Goal: Task Accomplishment & Management: Manage account settings

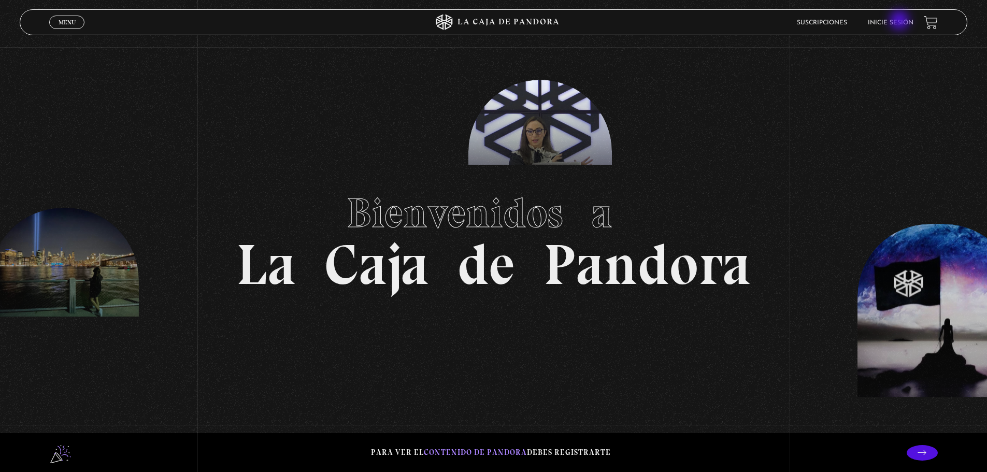
click at [901, 21] on link "Inicie sesión" at bounding box center [891, 23] width 46 height 6
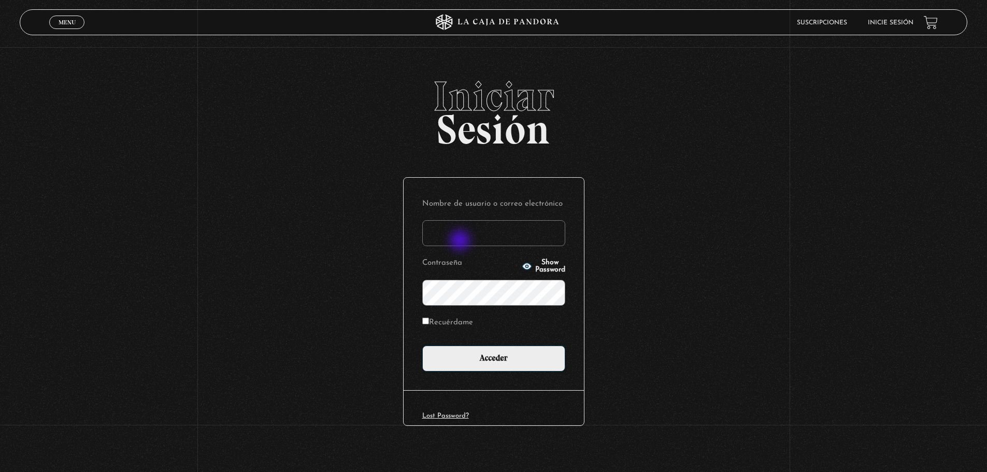
click at [461, 241] on input "Nombre de usuario o correo electrónico" at bounding box center [493, 233] width 143 height 26
click at [540, 247] on form "Nombre de usuario o correo electrónico marielamujica@gmail.com Contraseña Show …" at bounding box center [493, 283] width 143 height 175
click at [541, 239] on input "marielamujica@gmail.com" at bounding box center [493, 233] width 143 height 26
type input "m"
click at [541, 239] on input "Nombre de usuario o correo electrónico" at bounding box center [493, 233] width 143 height 26
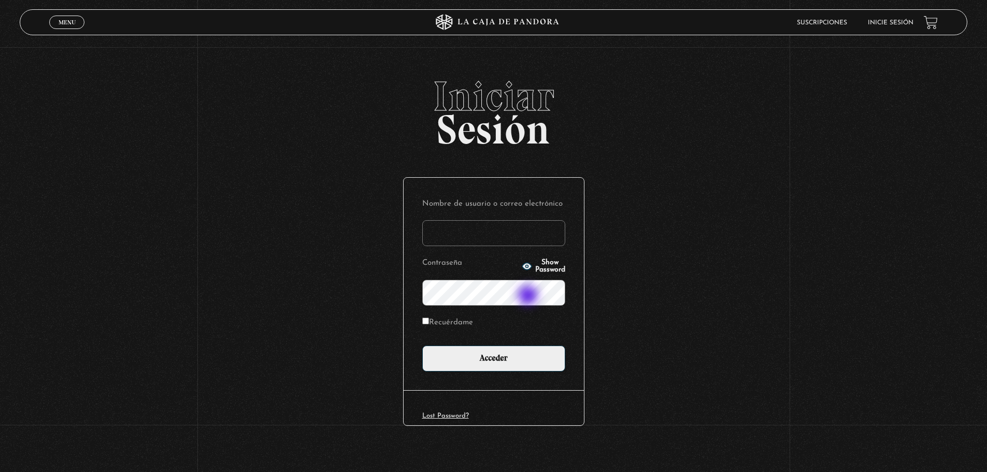
type input "calipsoaccesorio@gmail.com"
click at [517, 272] on p "Contraseña Show Password" at bounding box center [493, 280] width 143 height 50
click at [522, 267] on icon "button" at bounding box center [526, 266] width 9 height 7
click at [515, 272] on p "Contraseña Hide Password" at bounding box center [493, 280] width 143 height 50
click at [522, 267] on icon "button" at bounding box center [527, 266] width 10 height 10
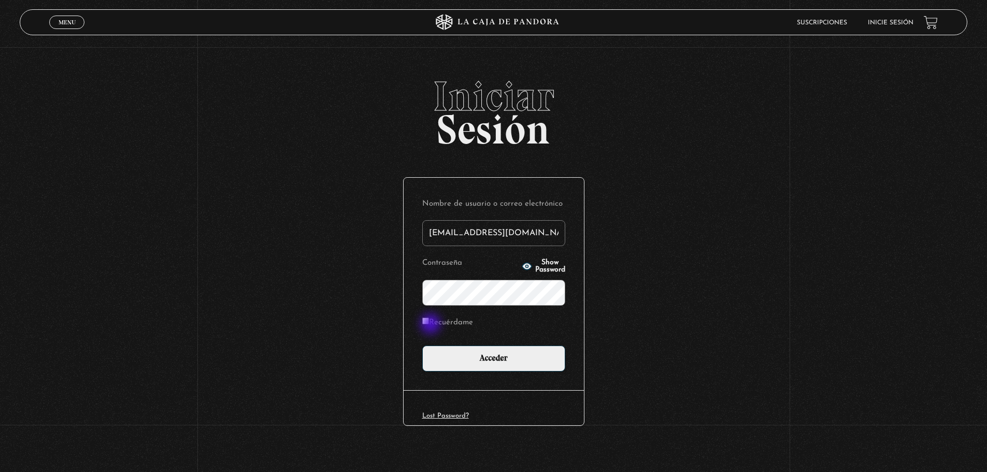
drag, startPoint x: 432, startPoint y: 325, endPoint x: 443, endPoint y: 313, distance: 16.1
click at [432, 324] on label "Recuérdame" at bounding box center [447, 323] width 51 height 16
click at [429, 324] on input "Recuérdame" at bounding box center [425, 321] width 7 height 7
checkbox input "true"
click at [522, 265] on icon "button" at bounding box center [526, 266] width 9 height 7
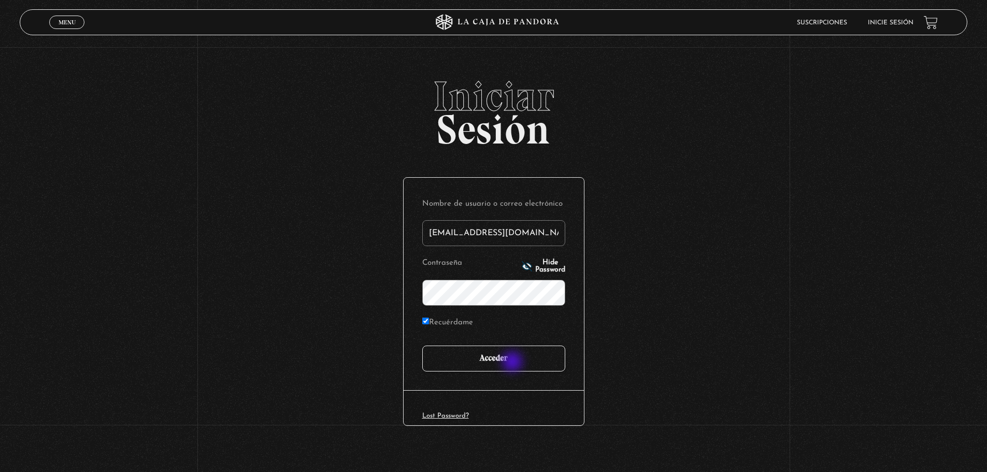
click at [513, 363] on input "Acceder" at bounding box center [493, 359] width 143 height 26
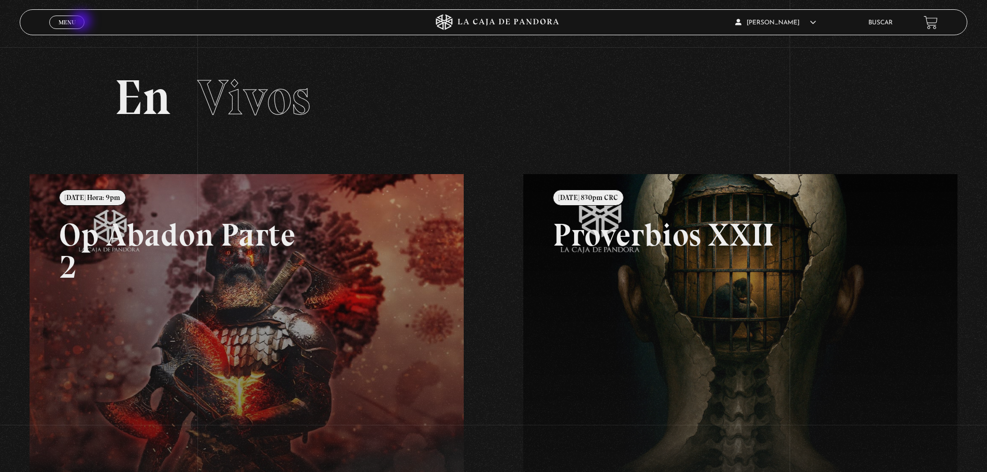
click at [76, 23] on span "Menu" at bounding box center [67, 22] width 17 height 6
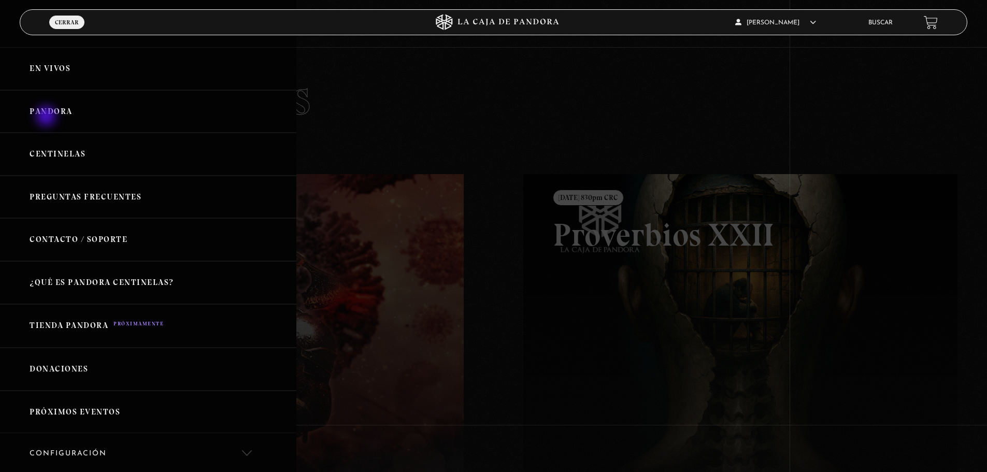
click at [48, 117] on link "Pandora" at bounding box center [148, 111] width 296 height 43
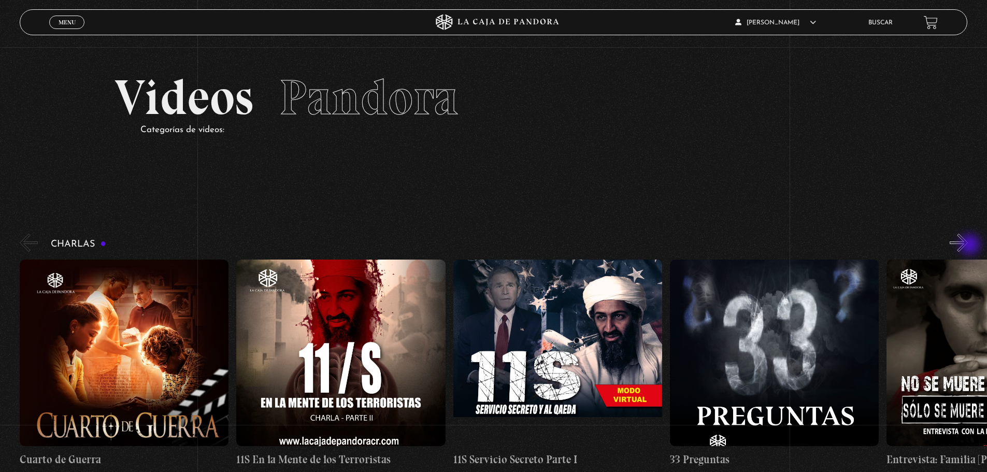
click at [968, 246] on button "»" at bounding box center [959, 243] width 18 height 18
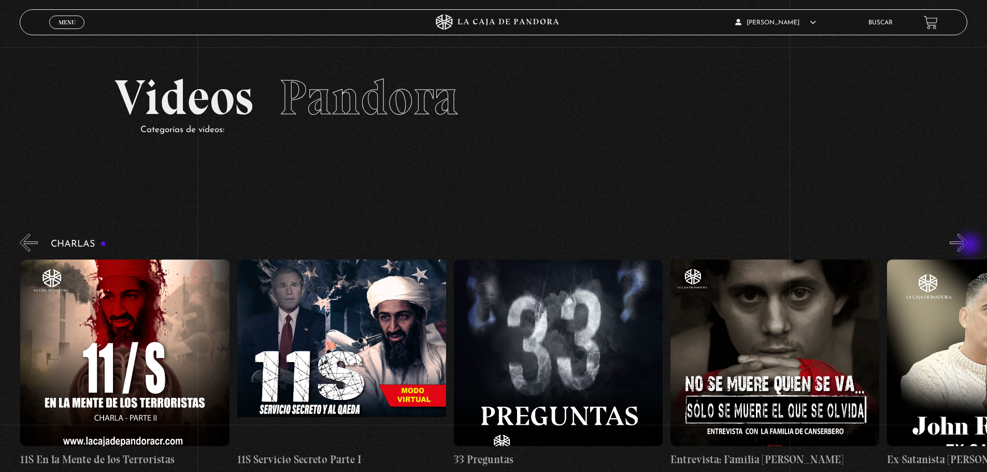
scroll to position [0, 217]
click at [968, 246] on button "»" at bounding box center [959, 243] width 18 height 18
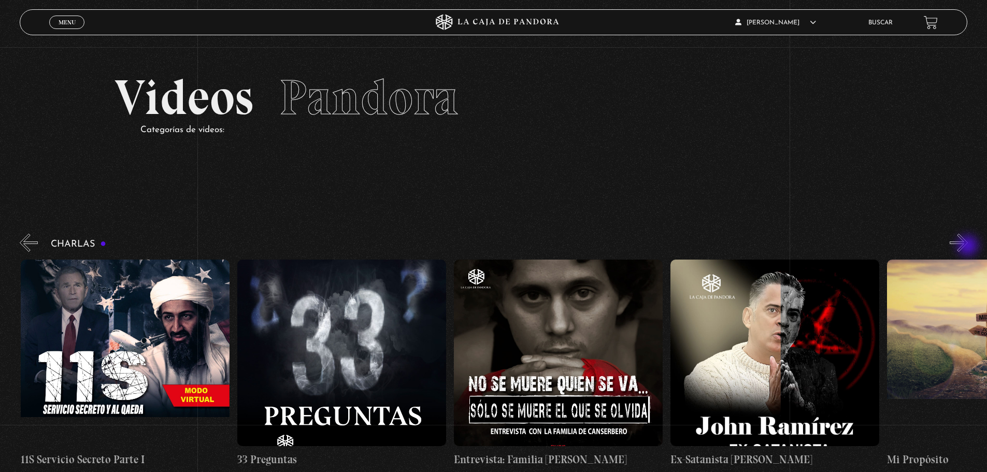
scroll to position [0, 433]
click at [968, 247] on button "»" at bounding box center [959, 243] width 18 height 18
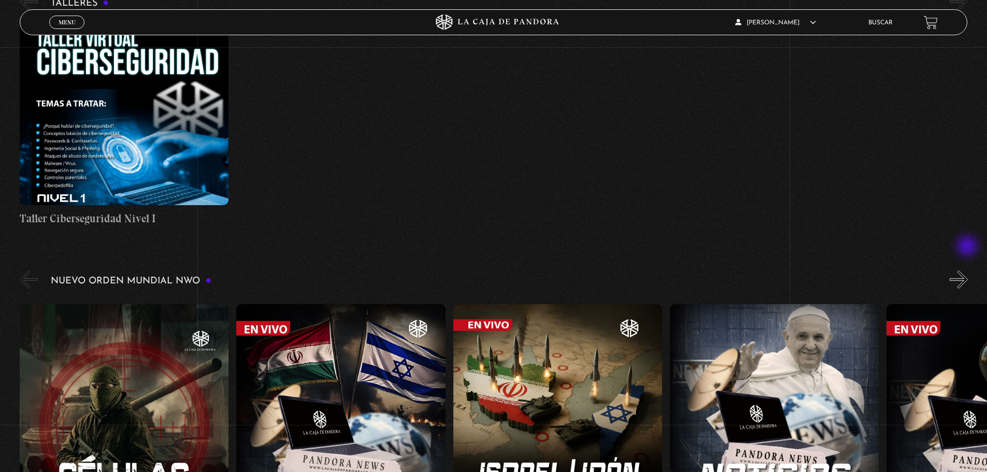
scroll to position [622, 0]
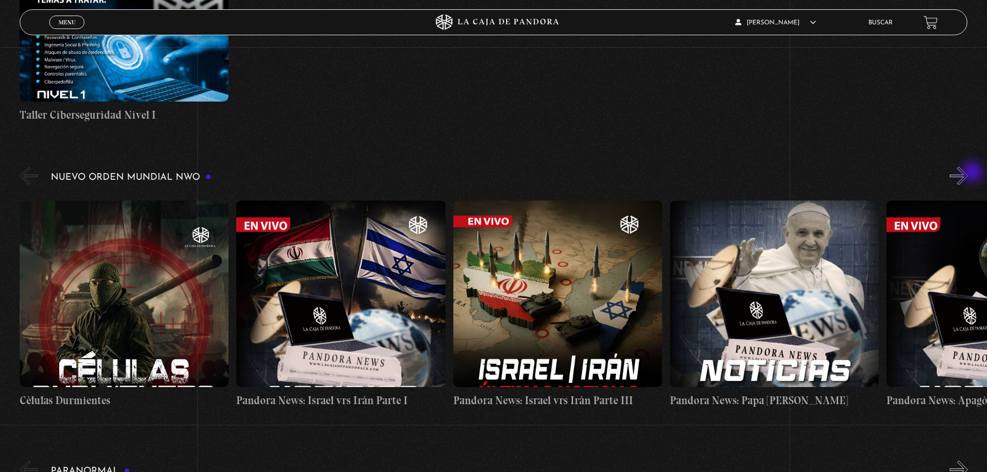
click at [968, 173] on button "»" at bounding box center [959, 176] width 18 height 18
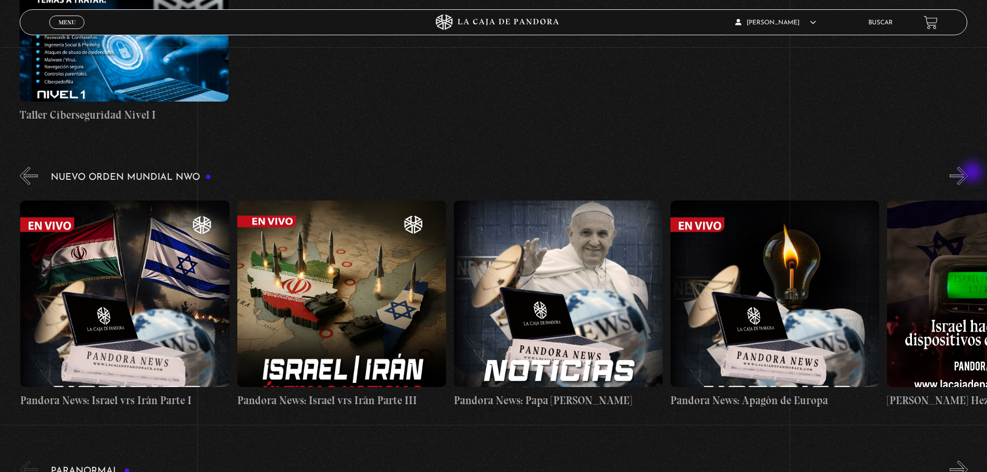
scroll to position [0, 217]
click at [968, 173] on button "»" at bounding box center [959, 176] width 18 height 18
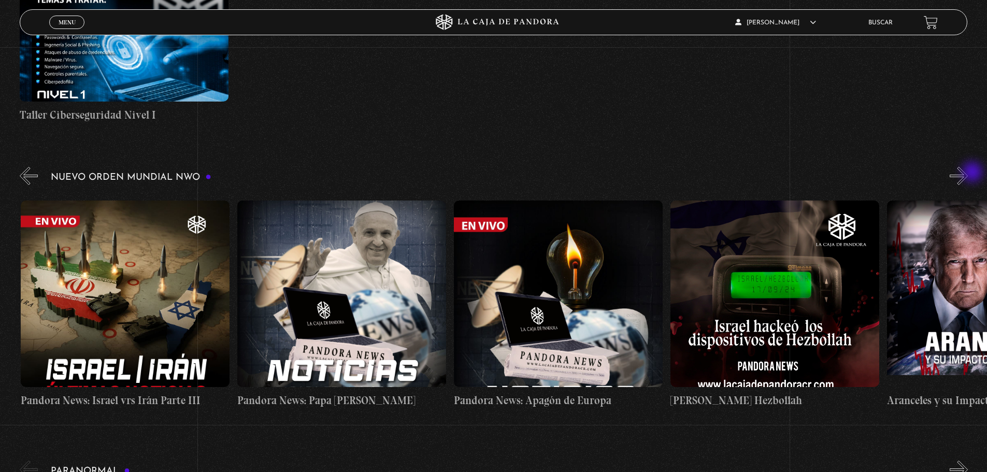
scroll to position [0, 433]
click at [968, 173] on button "»" at bounding box center [959, 176] width 18 height 18
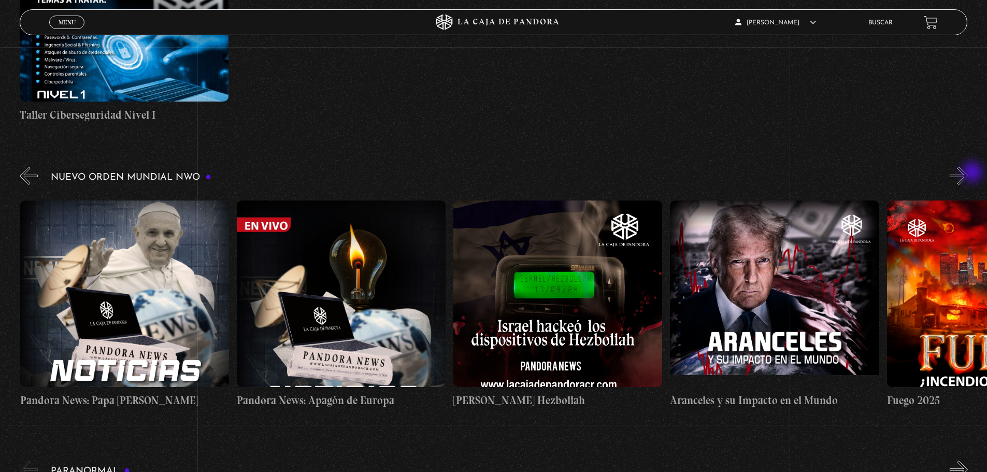
scroll to position [0, 650]
click at [968, 173] on button "»" at bounding box center [959, 176] width 18 height 18
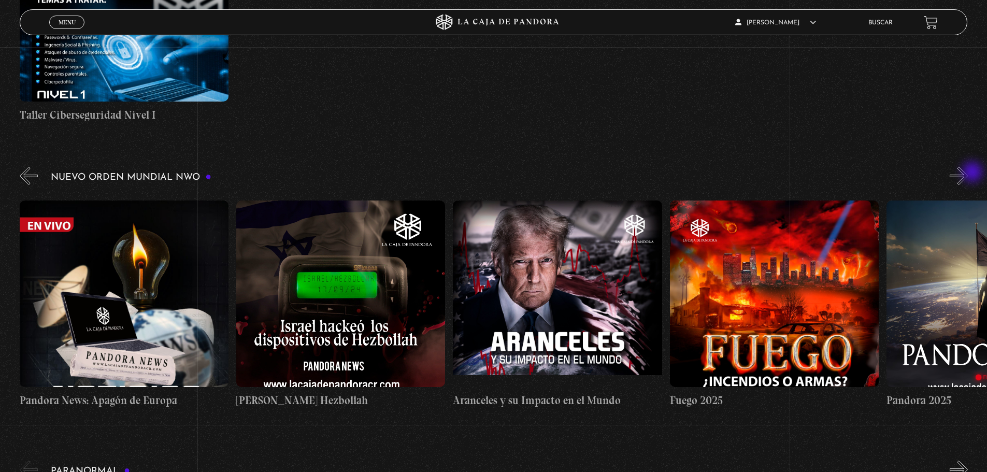
click at [968, 173] on button "»" at bounding box center [959, 176] width 18 height 18
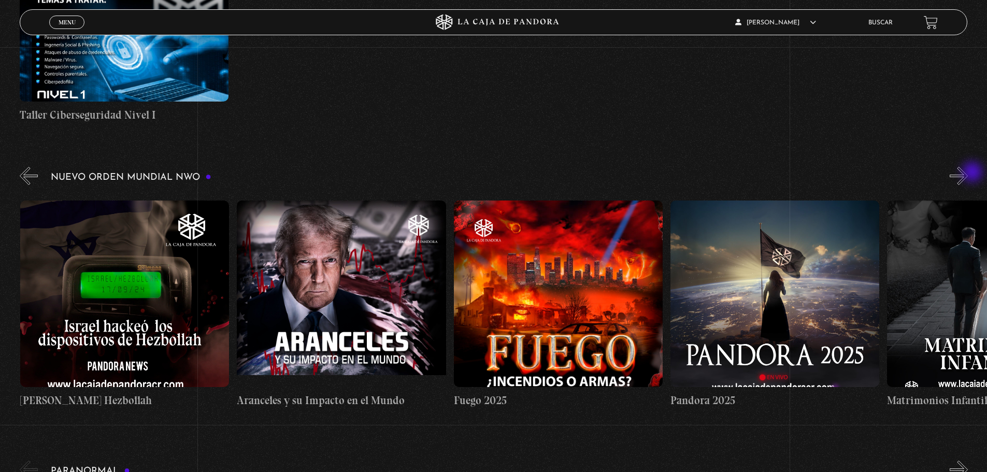
scroll to position [0, 1083]
click at [968, 173] on button "»" at bounding box center [959, 176] width 18 height 18
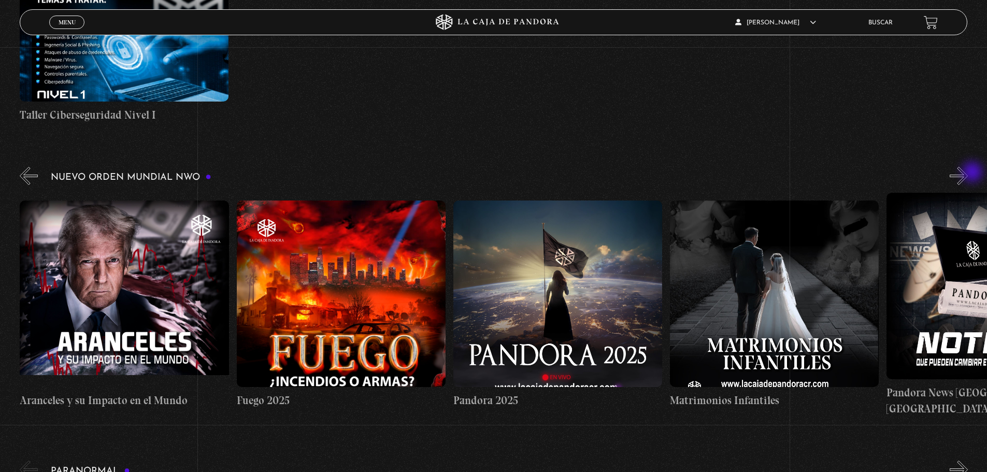
click at [968, 173] on button "»" at bounding box center [959, 176] width 18 height 18
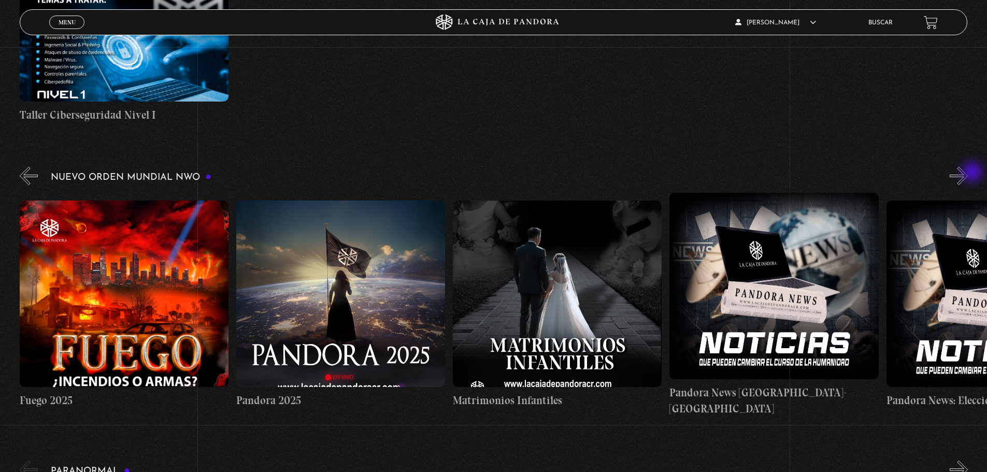
click at [968, 173] on button "»" at bounding box center [959, 176] width 18 height 18
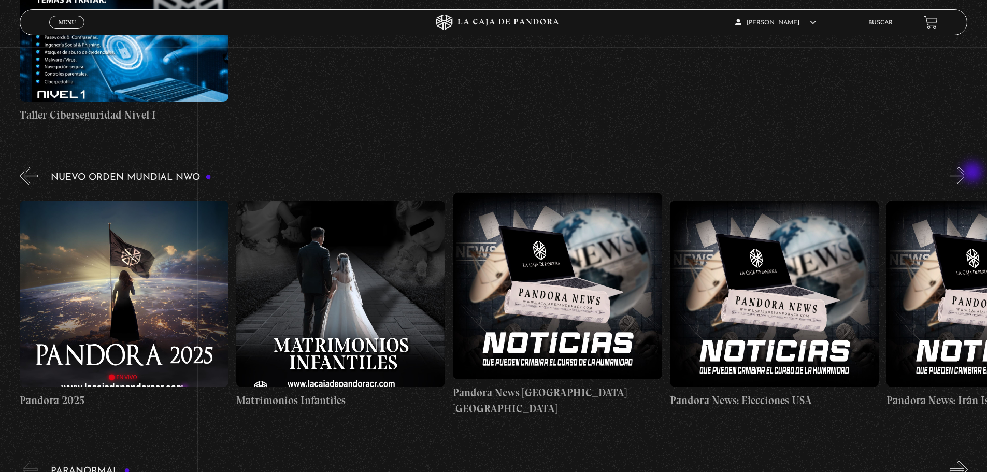
click at [968, 173] on button "»" at bounding box center [959, 176] width 18 height 18
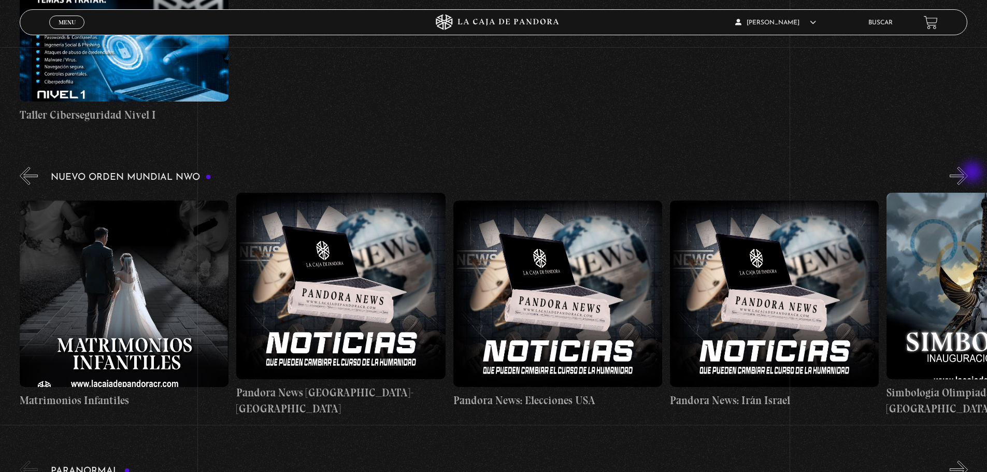
click at [968, 173] on button "»" at bounding box center [959, 176] width 18 height 18
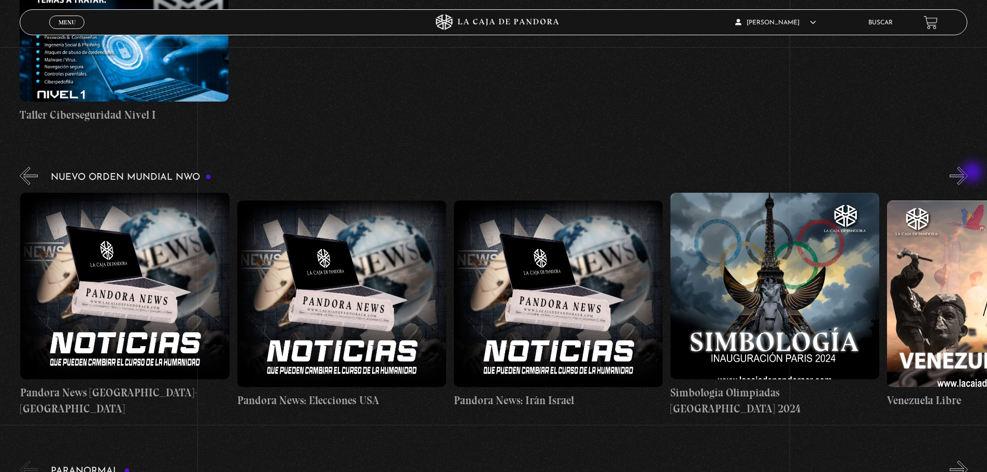
scroll to position [0, 2167]
click at [968, 173] on button "»" at bounding box center [959, 176] width 18 height 18
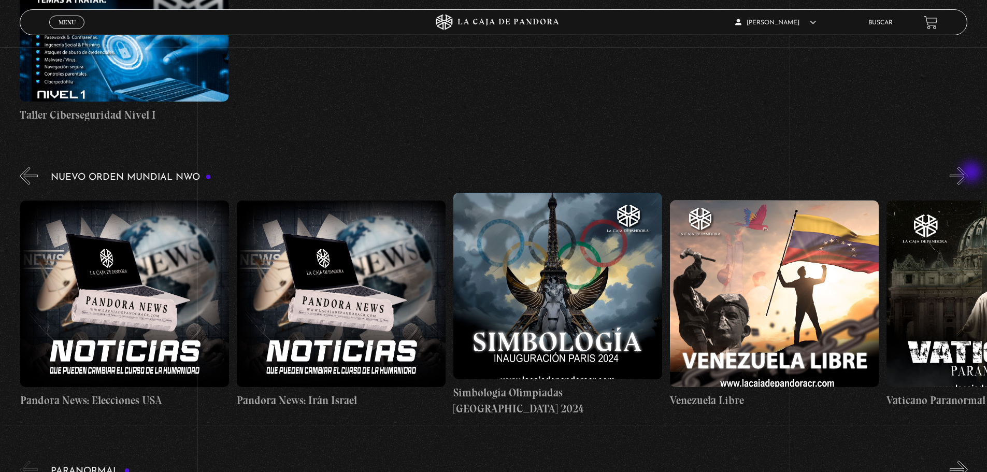
scroll to position [0, 2383]
click at [35, 180] on button "«" at bounding box center [29, 176] width 18 height 18
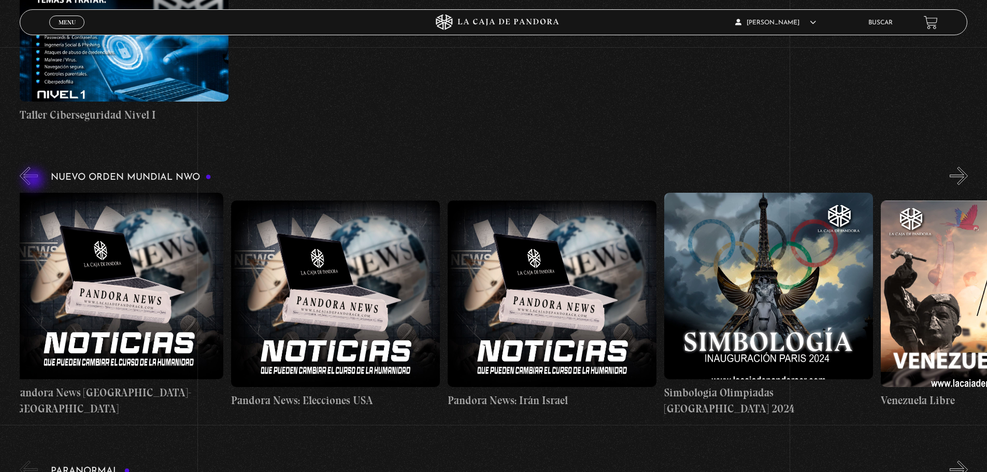
click at [35, 180] on button "«" at bounding box center [29, 176] width 18 height 18
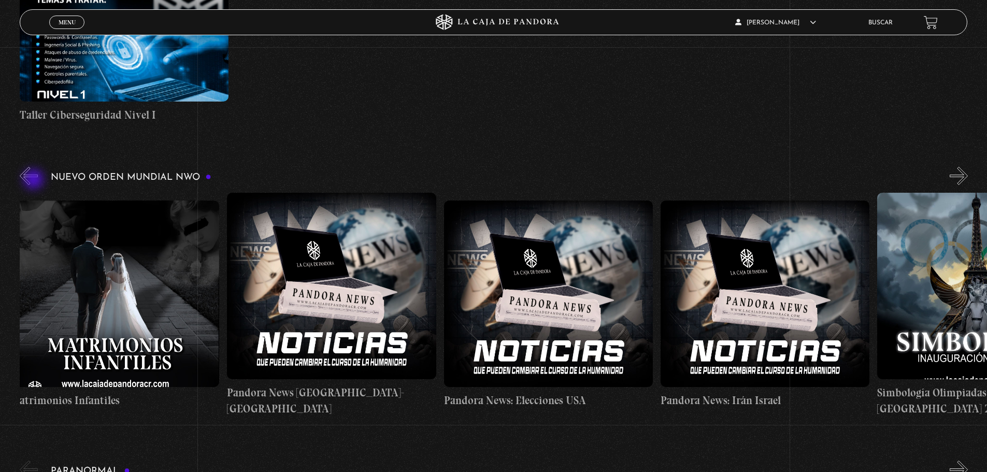
click at [35, 180] on button "«" at bounding box center [29, 176] width 18 height 18
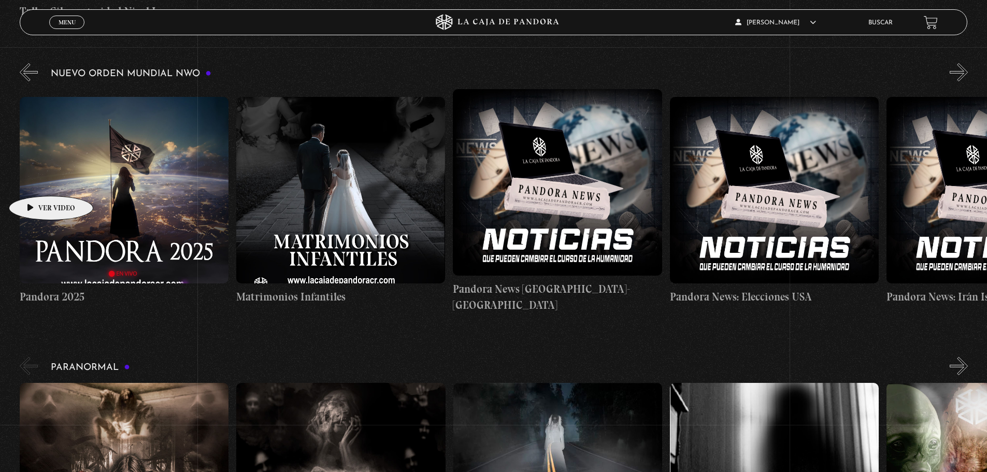
scroll to position [933, 0]
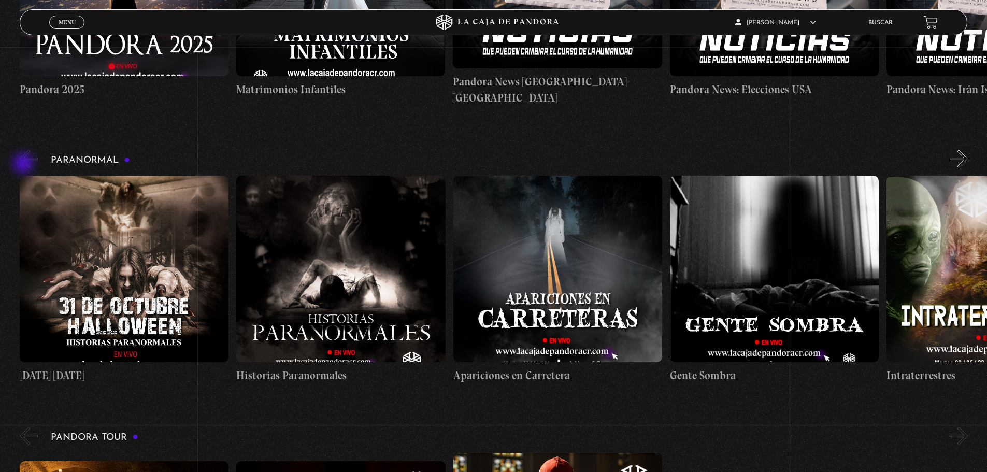
click at [26, 162] on button "«" at bounding box center [29, 159] width 18 height 18
click at [964, 160] on button "»" at bounding box center [959, 159] width 18 height 18
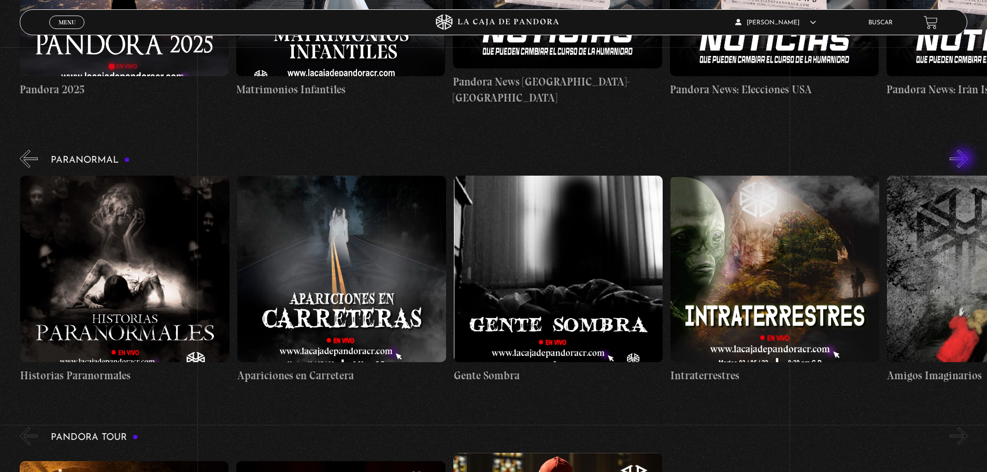
scroll to position [0, 217]
click at [964, 160] on button "»" at bounding box center [959, 159] width 18 height 18
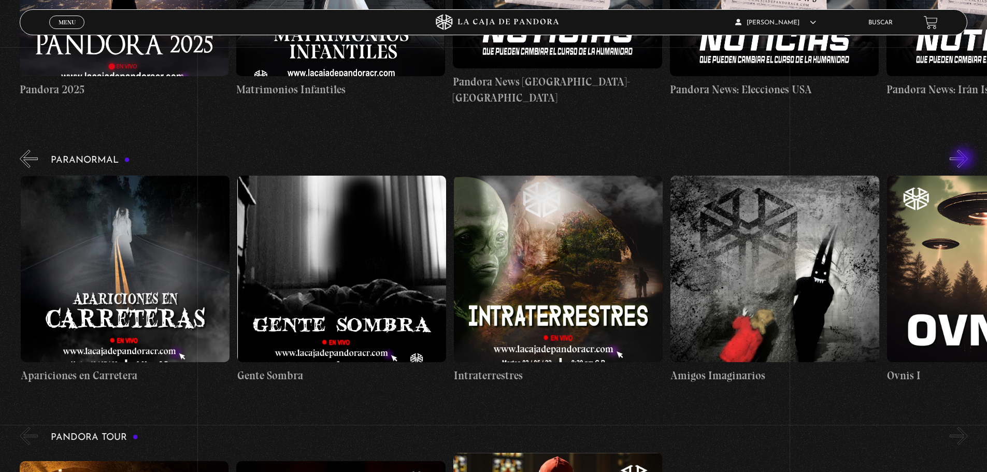
scroll to position [0, 433]
click at [963, 160] on button "»" at bounding box center [959, 159] width 18 height 18
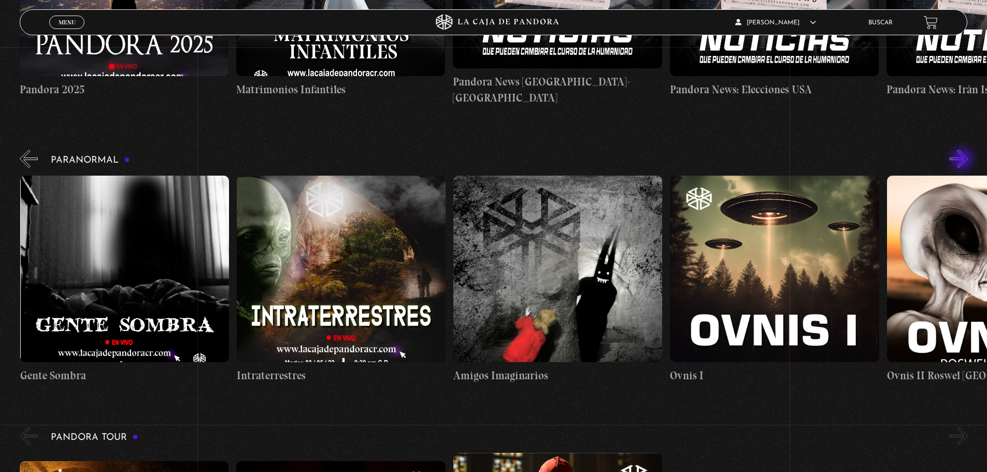
click at [963, 160] on button "»" at bounding box center [959, 159] width 18 height 18
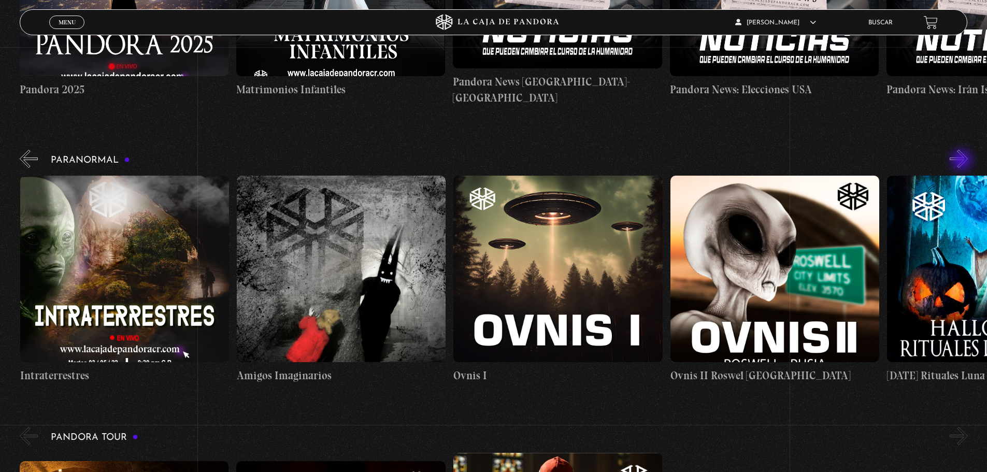
click at [963, 161] on button "»" at bounding box center [959, 159] width 18 height 18
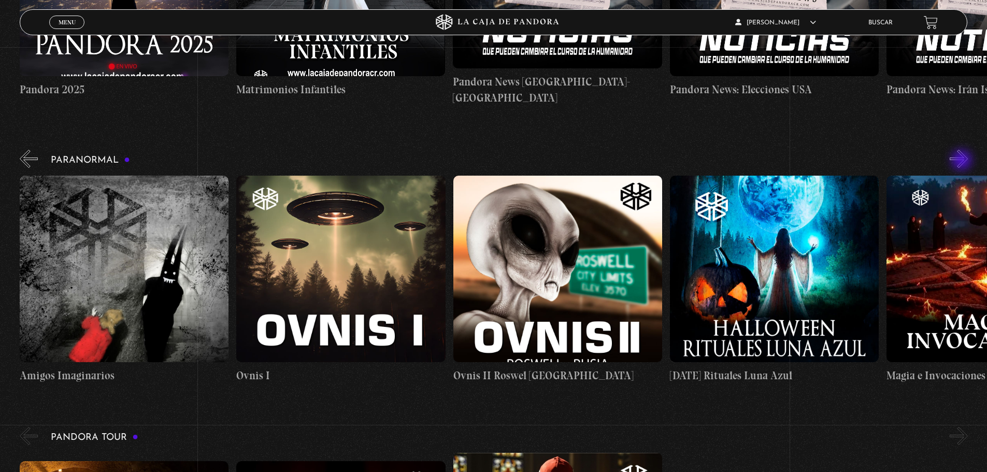
click at [963, 161] on button "»" at bounding box center [959, 159] width 18 height 18
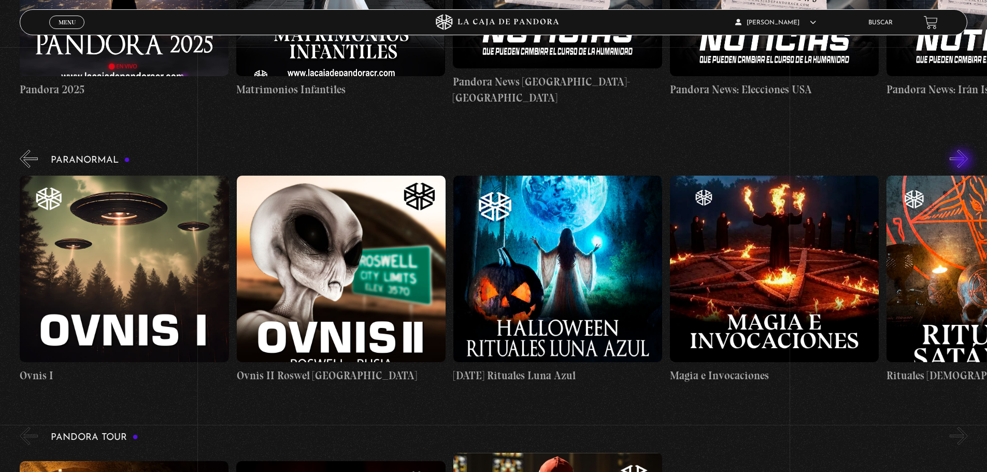
click at [963, 161] on button "»" at bounding box center [959, 159] width 18 height 18
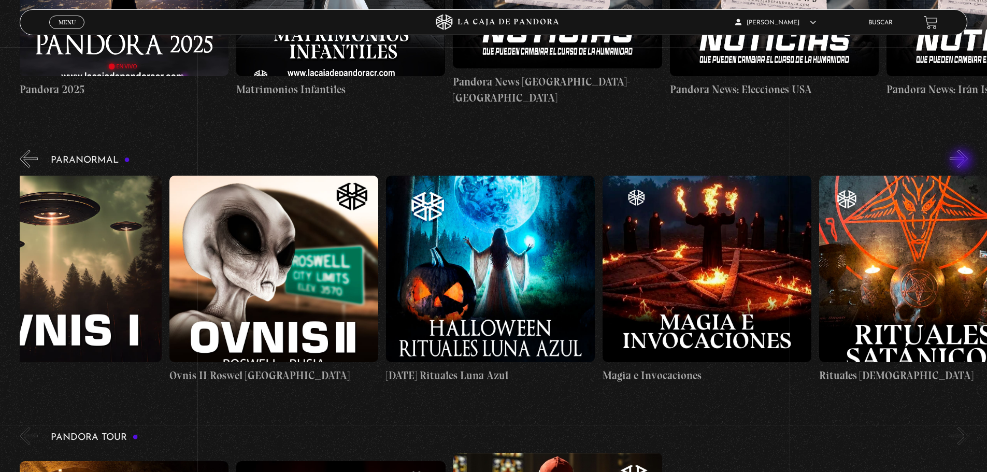
scroll to position [0, 1408]
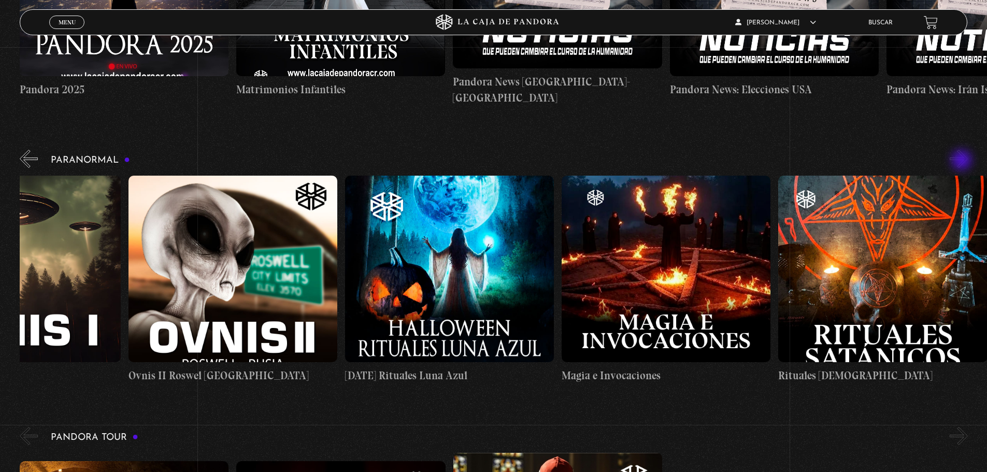
click at [963, 161] on button "»" at bounding box center [959, 159] width 18 height 18
click at [669, 317] on figure at bounding box center [666, 269] width 209 height 187
click at [670, 303] on figure at bounding box center [666, 269] width 209 height 187
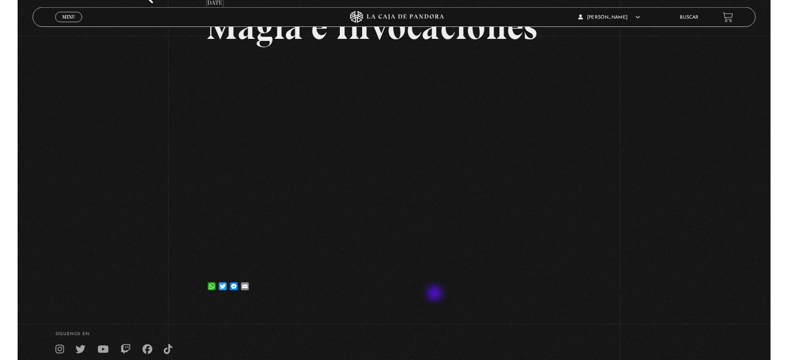
scroll to position [155, 0]
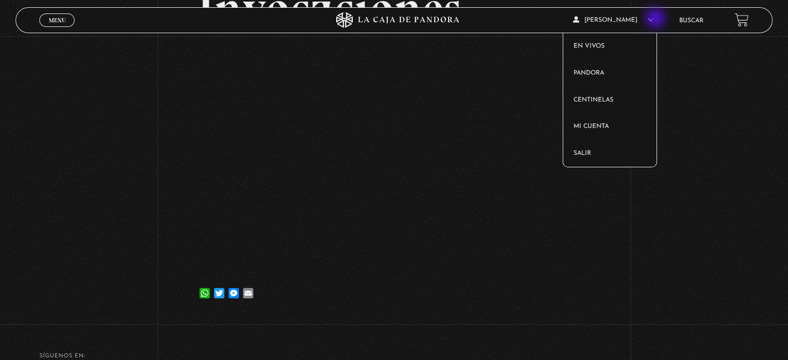
click at [654, 19] on icon at bounding box center [651, 20] width 6 height 6
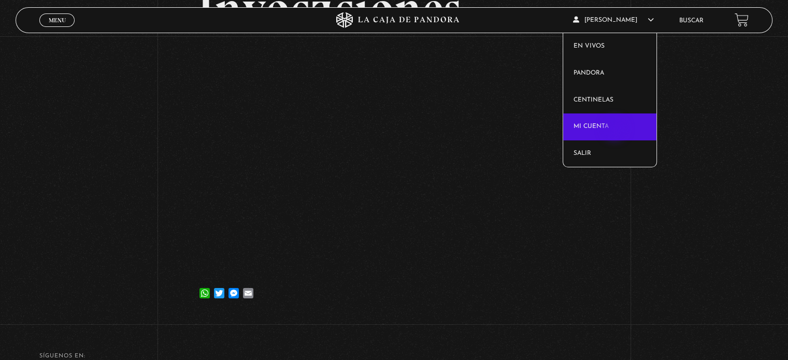
click at [616, 130] on link "Mi cuenta" at bounding box center [610, 126] width 94 height 27
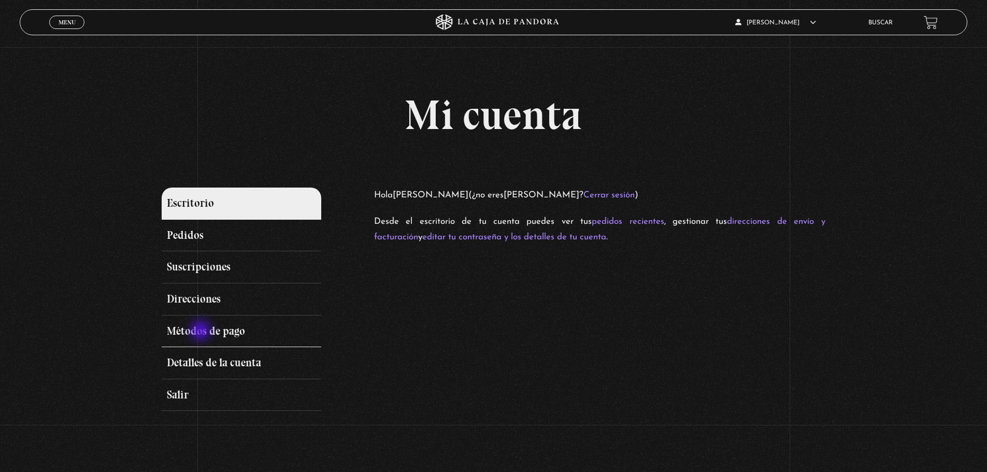
click at [202, 332] on link "Métodos de pago" at bounding box center [241, 332] width 159 height 32
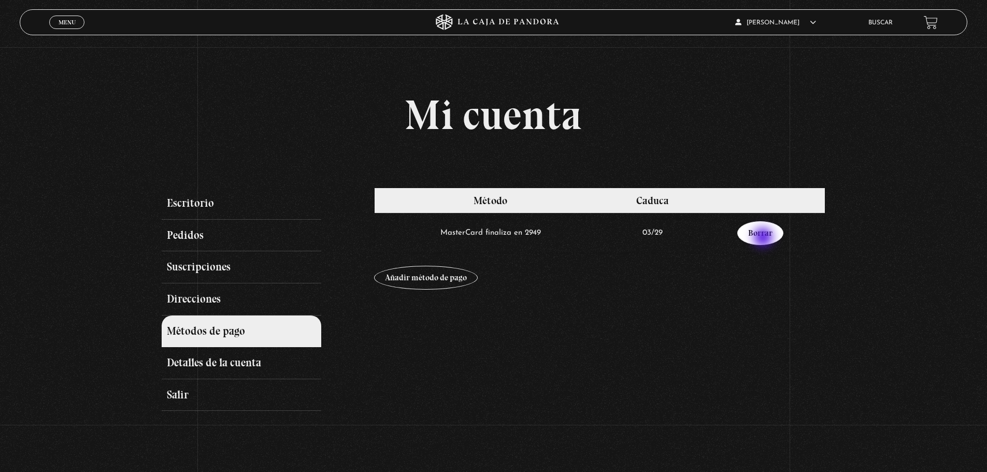
click at [764, 237] on link "Borrar" at bounding box center [760, 233] width 46 height 24
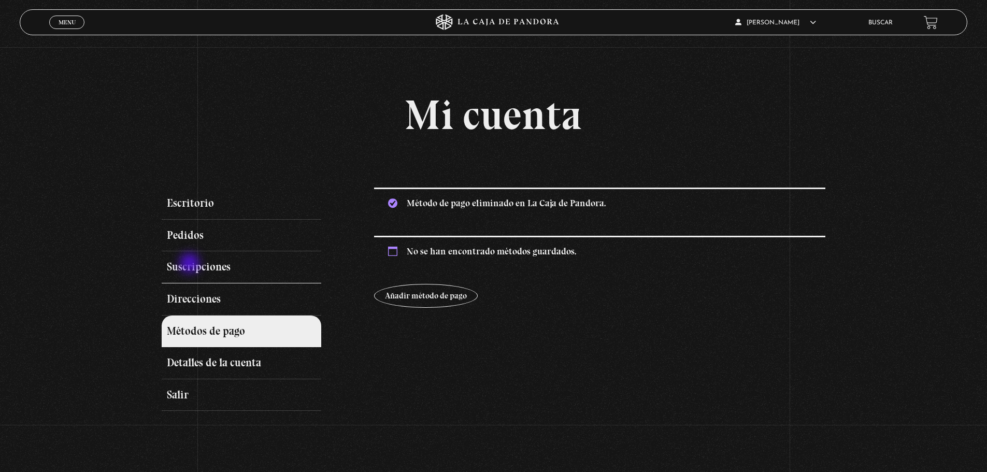
click at [191, 264] on link "Suscripciones" at bounding box center [241, 267] width 159 height 32
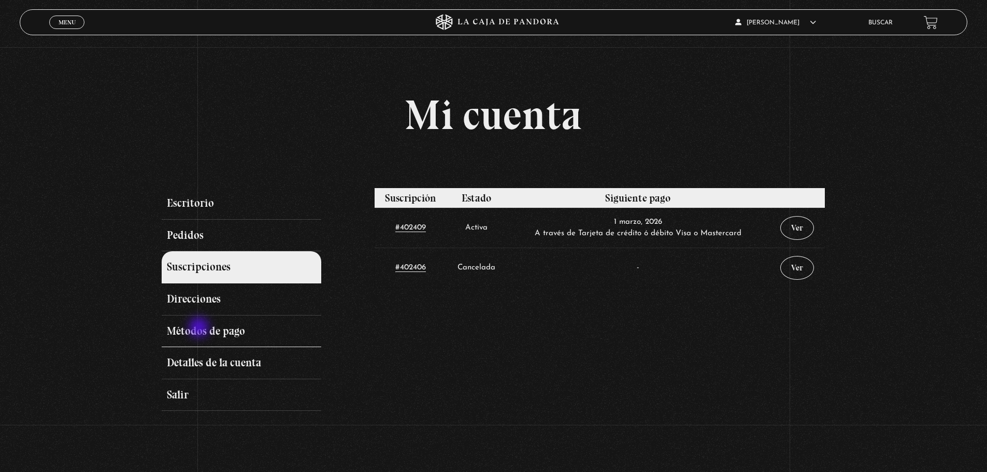
click at [200, 328] on link "Métodos de pago" at bounding box center [241, 332] width 159 height 32
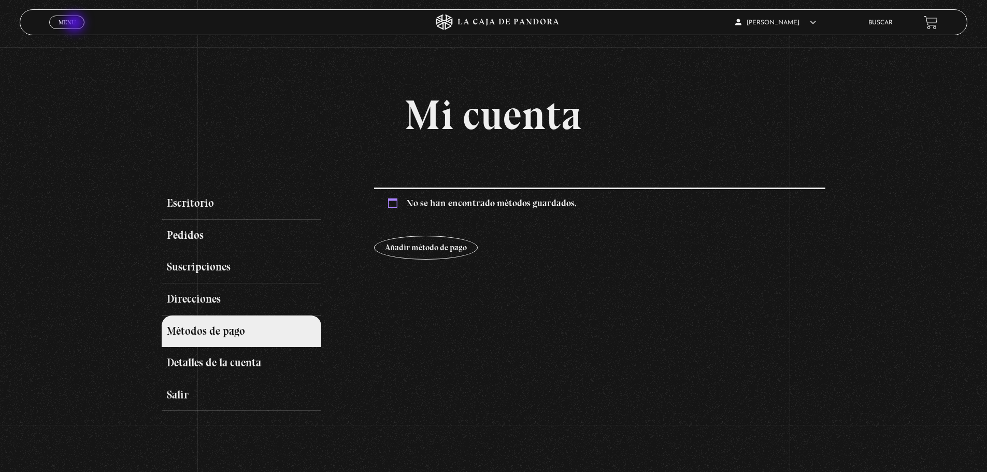
click at [75, 25] on span "Menu" at bounding box center [67, 22] width 17 height 6
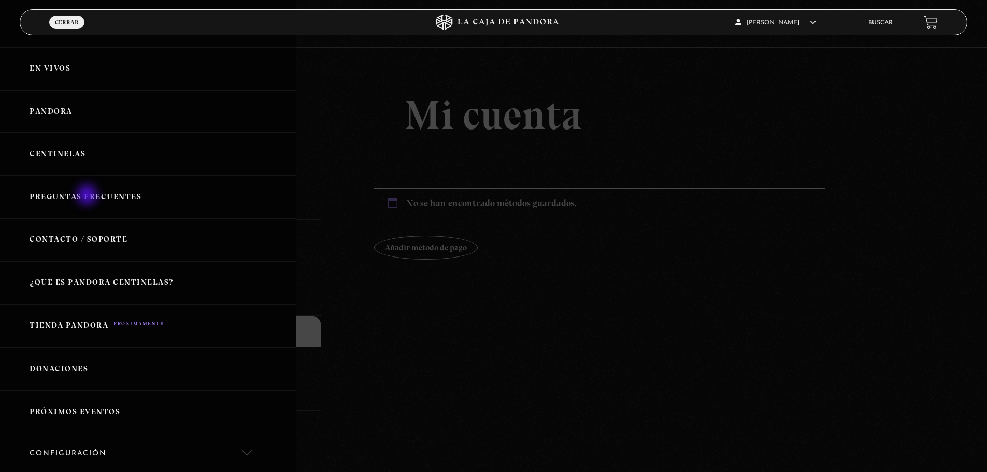
click at [88, 196] on link "Preguntas Frecuentes" at bounding box center [148, 197] width 296 height 43
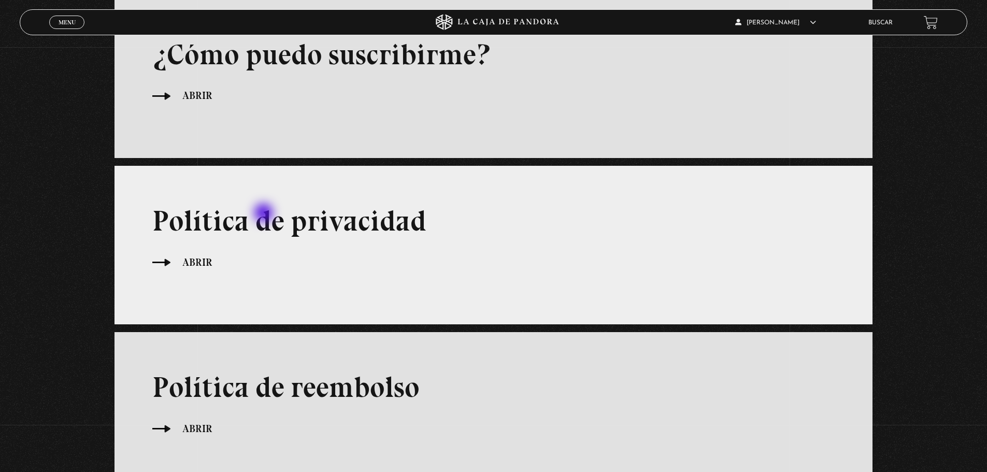
scroll to position [570, 0]
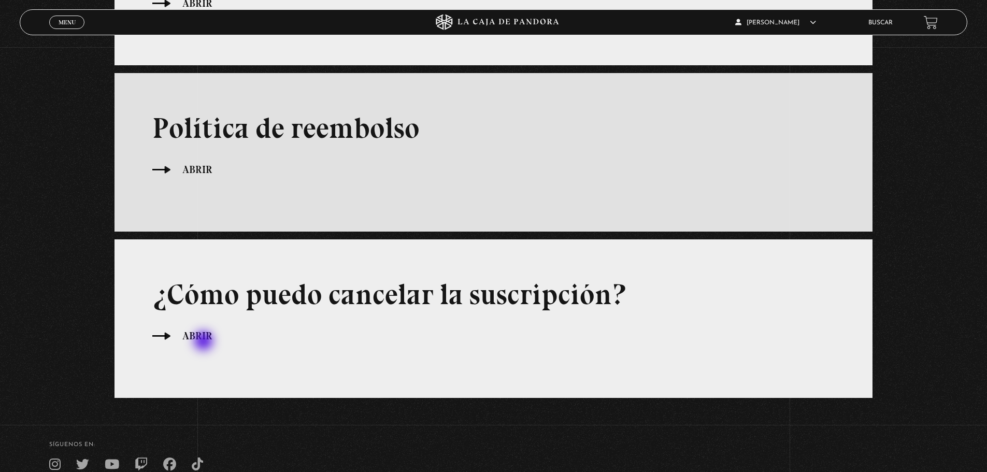
click at [204, 342] on span "Abrir" at bounding box center [197, 336] width 30 height 16
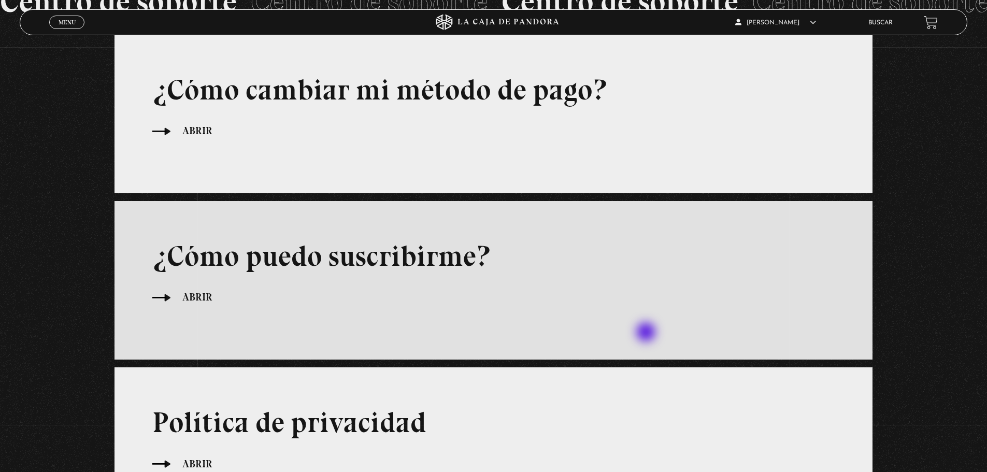
scroll to position [0, 0]
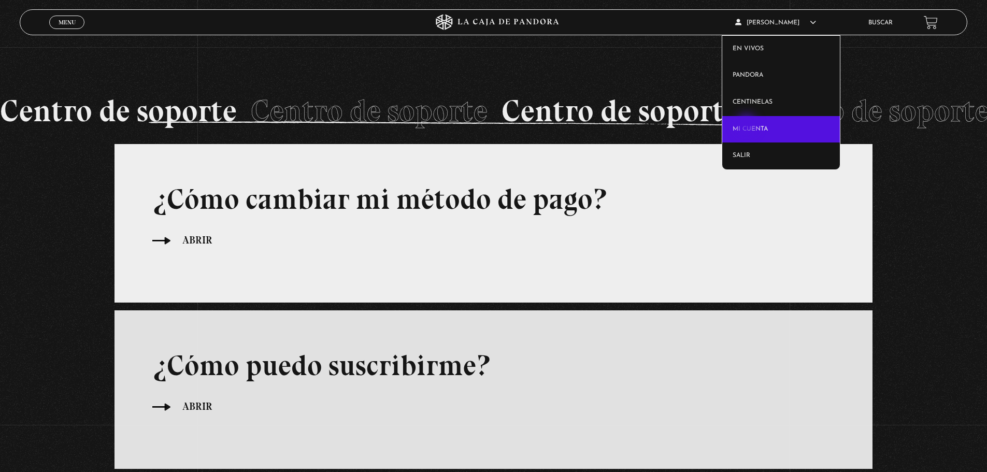
click at [748, 126] on link "Mi cuenta" at bounding box center [781, 129] width 118 height 27
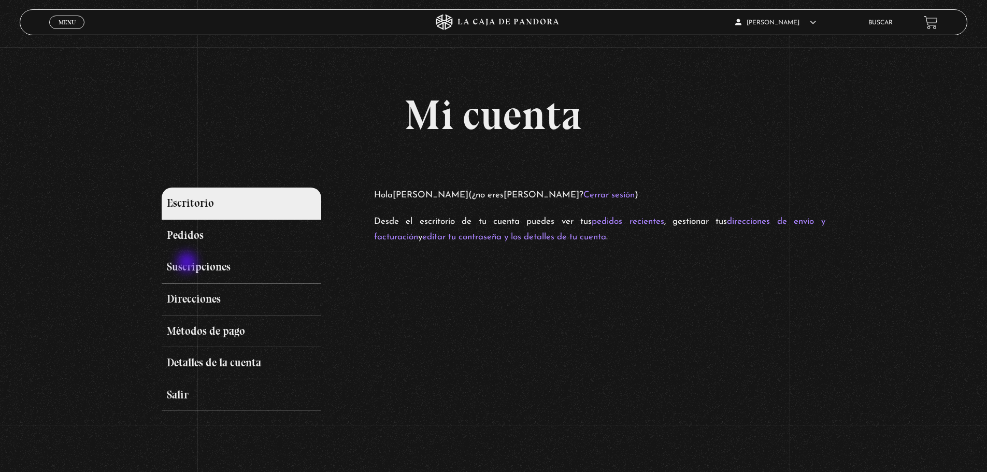
click at [188, 263] on link "Suscripciones" at bounding box center [241, 267] width 159 height 32
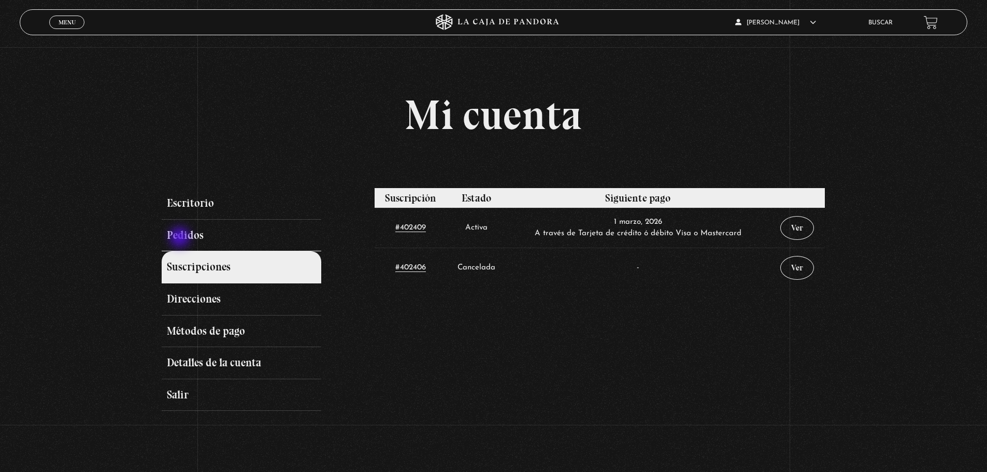
click at [181, 238] on link "Pedidos" at bounding box center [241, 236] width 159 height 32
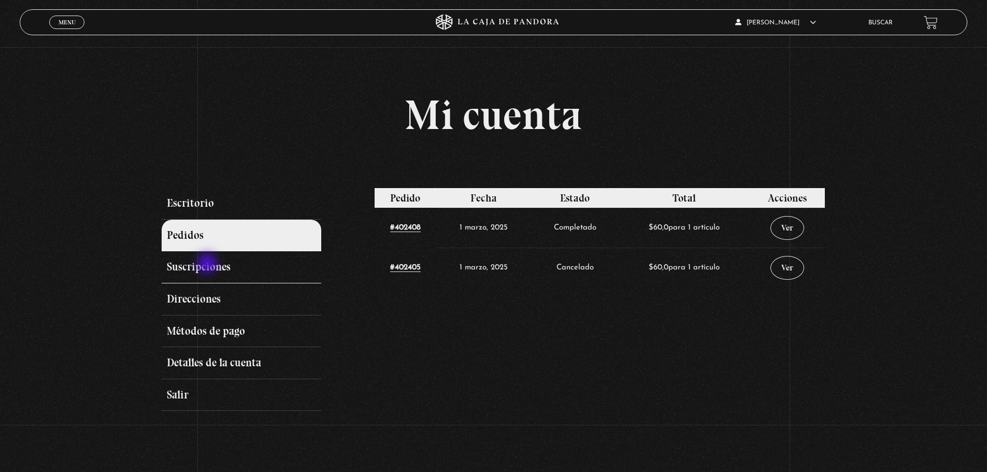
click at [208, 264] on link "Suscripciones" at bounding box center [241, 267] width 159 height 32
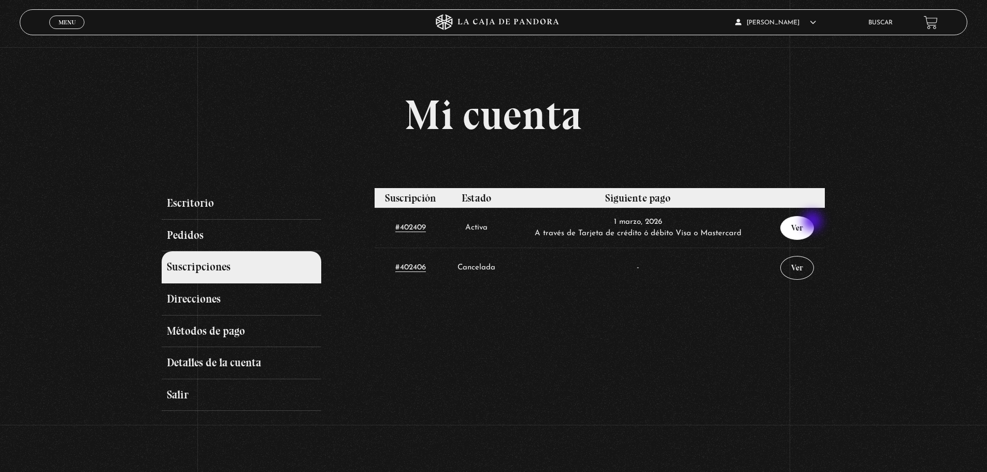
click at [811, 223] on link "Ver" at bounding box center [797, 228] width 34 height 24
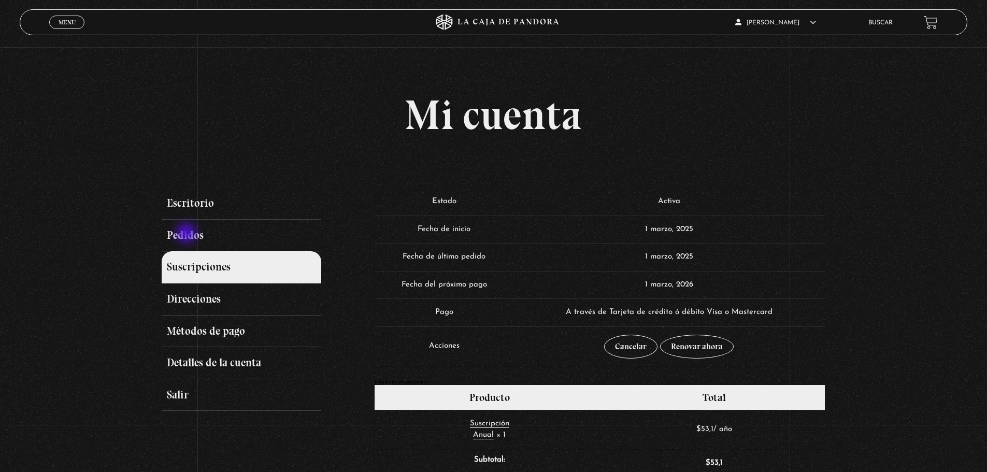
click at [189, 233] on link "Pedidos" at bounding box center [241, 236] width 159 height 32
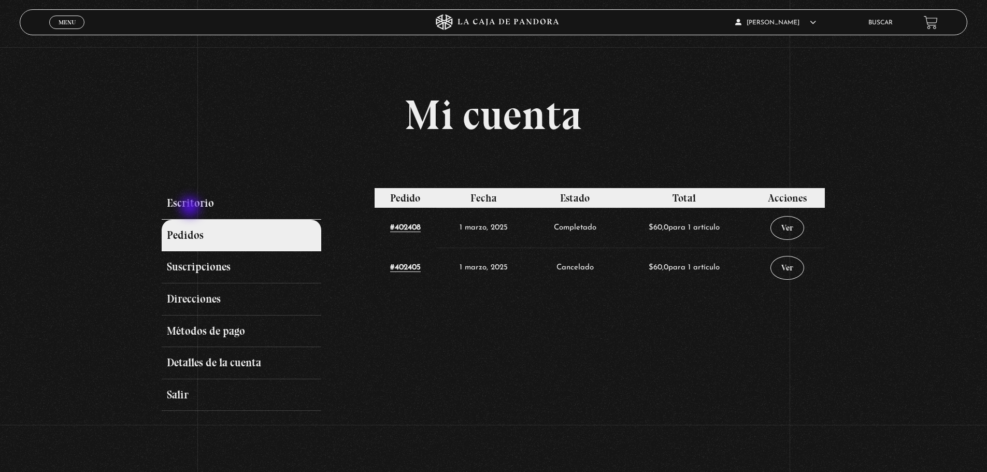
click at [191, 208] on link "Escritorio" at bounding box center [241, 204] width 159 height 32
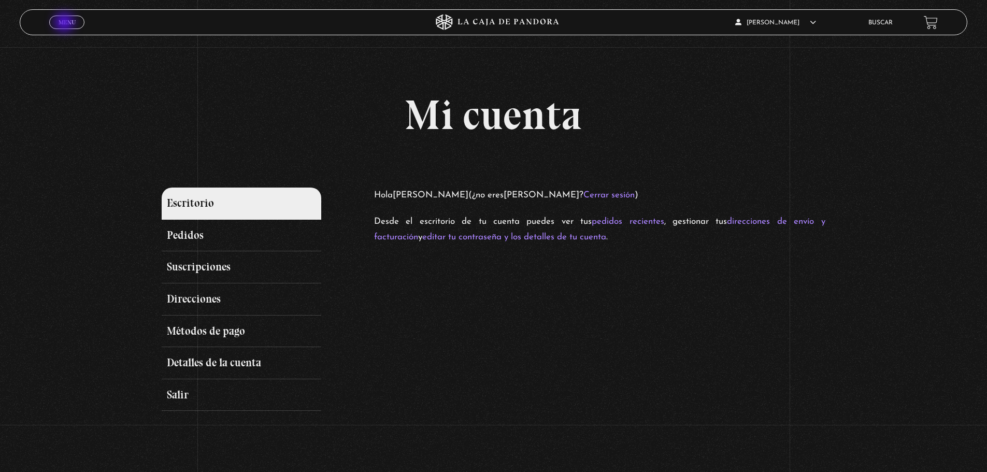
click at [67, 23] on span "Menu" at bounding box center [67, 22] width 17 height 6
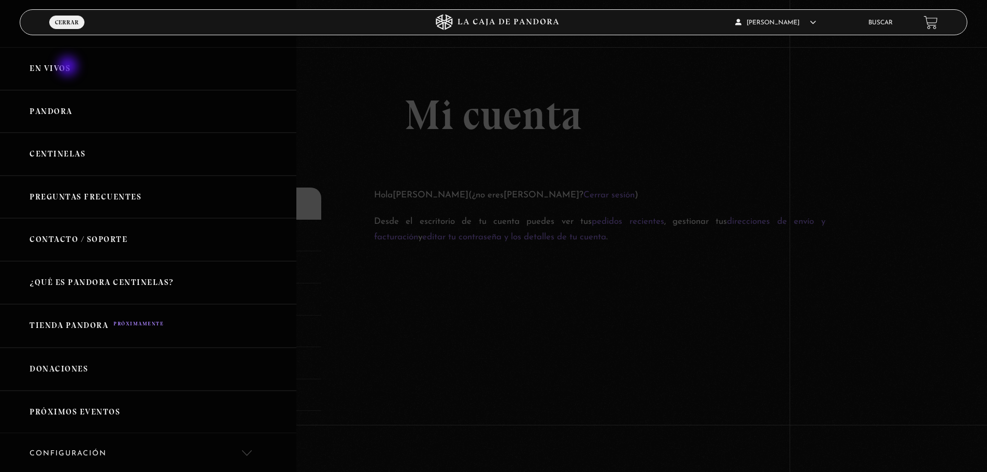
click at [69, 66] on link "En vivos" at bounding box center [148, 68] width 296 height 43
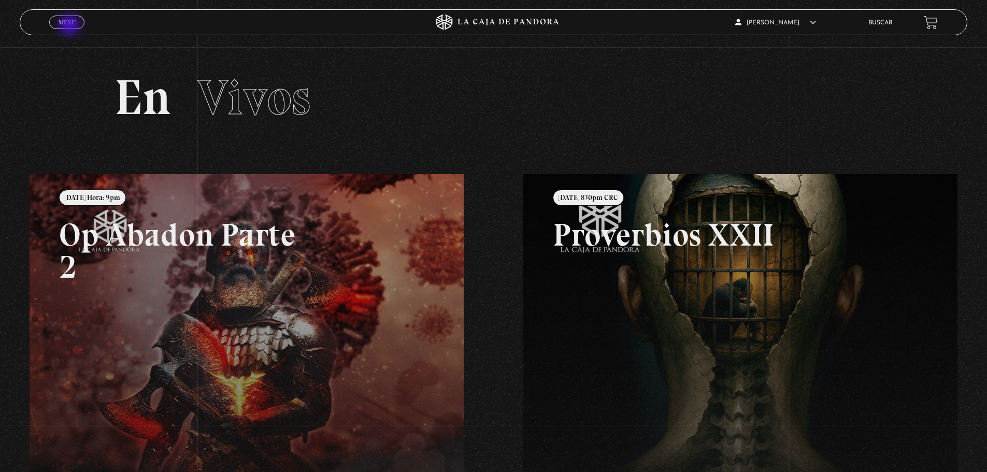
click at [70, 25] on span "Menu" at bounding box center [67, 22] width 17 height 6
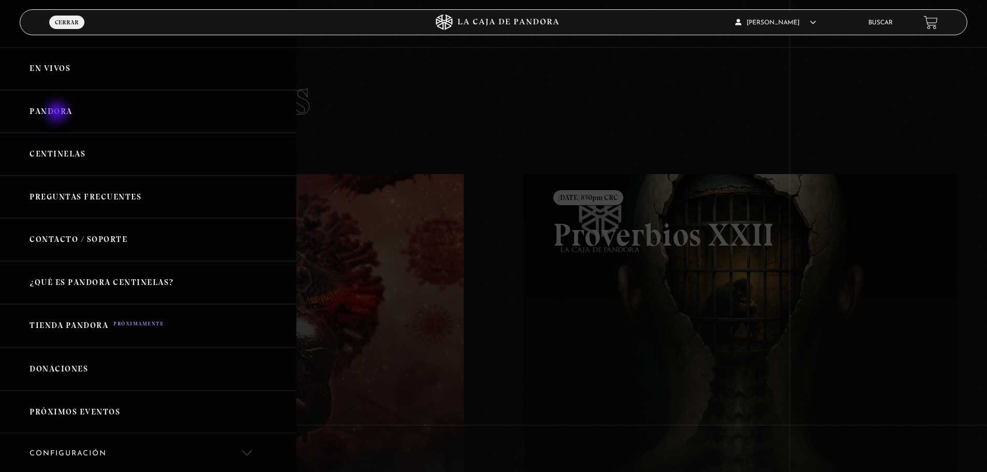
click at [58, 113] on link "Pandora" at bounding box center [148, 111] width 296 height 43
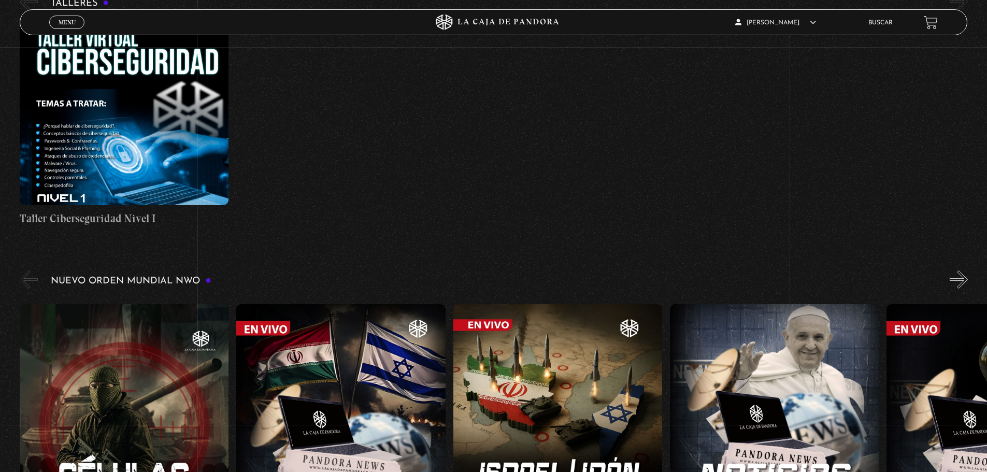
scroll to position [622, 0]
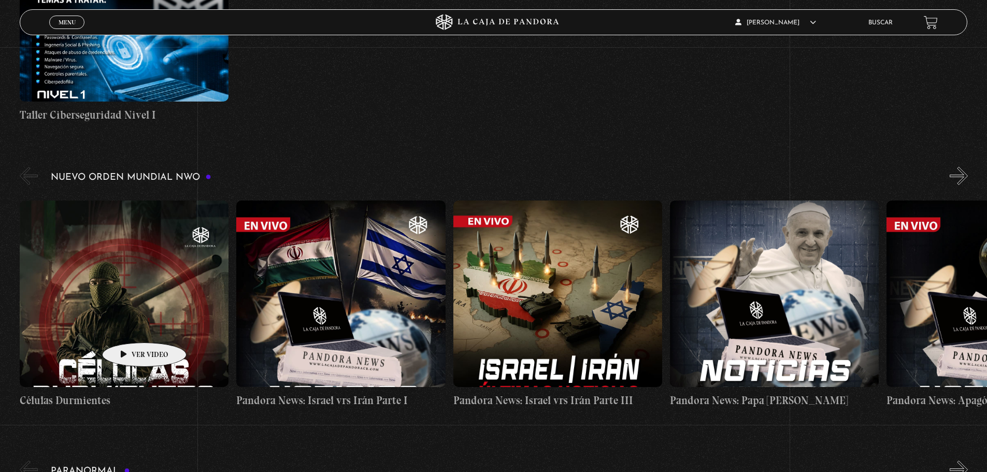
click at [128, 327] on figure at bounding box center [124, 294] width 209 height 187
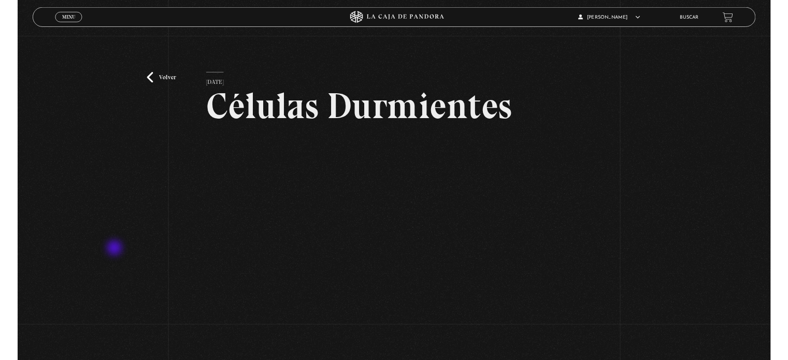
scroll to position [104, 0]
